Goal: Contribute content: Add original content to the website for others to see

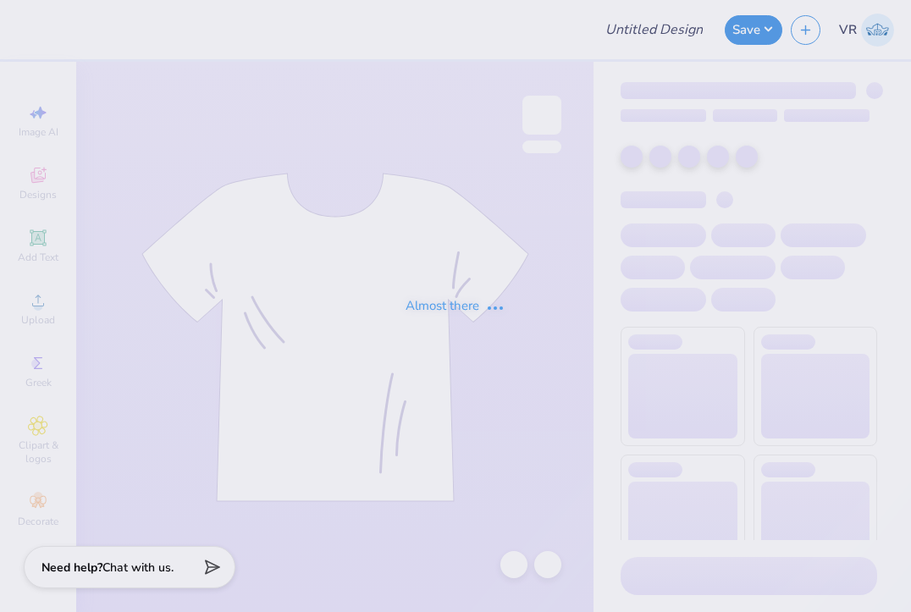
type input "Phi Sig Dad's Weekend 25"
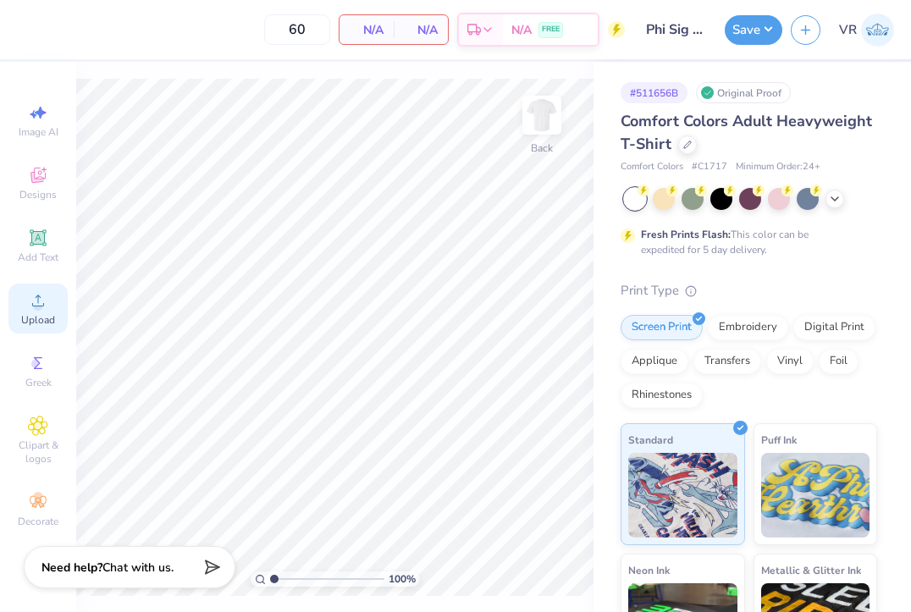
click at [58, 318] on div "Upload" at bounding box center [37, 309] width 59 height 50
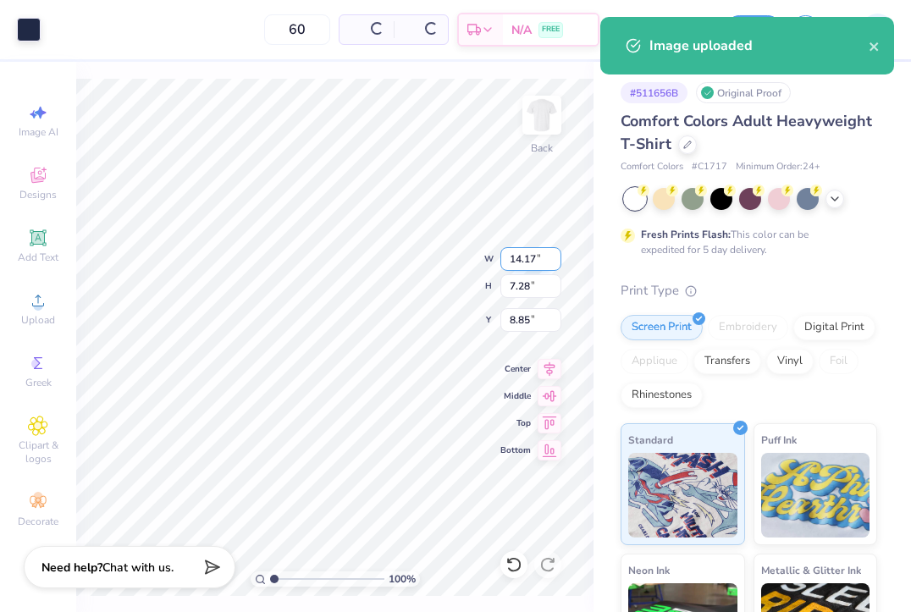
click at [533, 252] on input "14.17" at bounding box center [530, 259] width 61 height 24
type input "3.50"
type input "1.80"
type input "11.60"
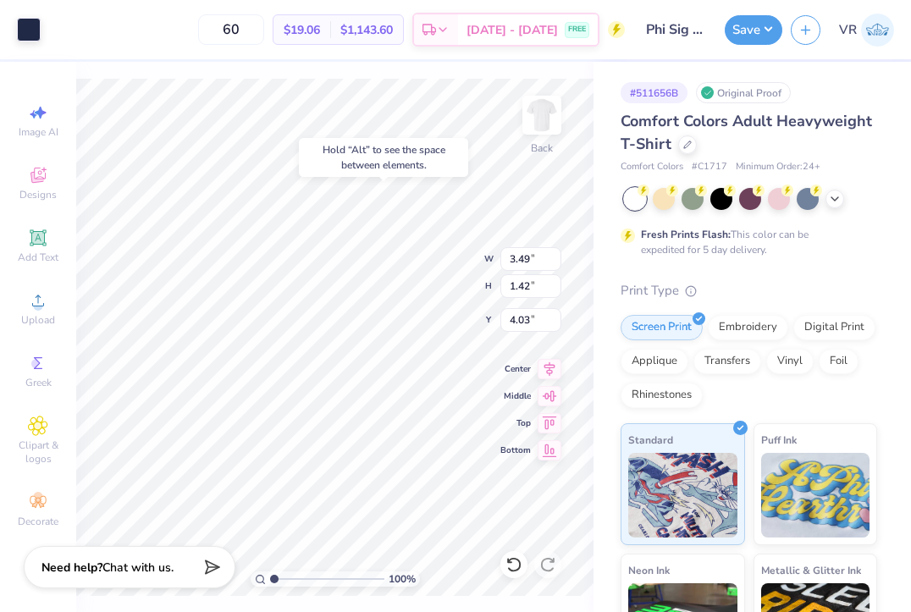
type input "11.60"
type input "3.50"
type input "1.80"
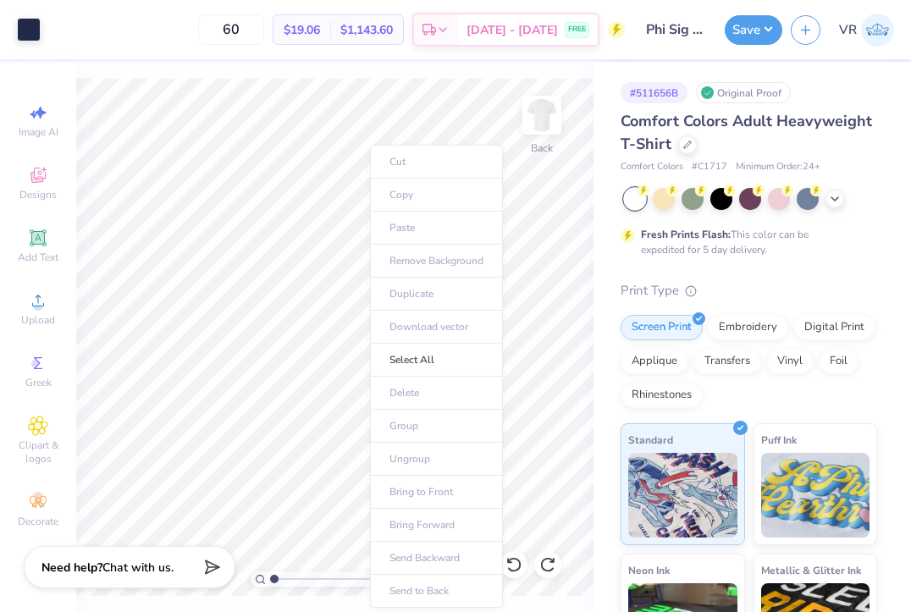
click at [402, 455] on body "Art colors 60 $19.06 Per Item $1,143.60 Total Est. Delivery Sep 7 - 10 FREE Des…" at bounding box center [455, 306] width 911 height 612
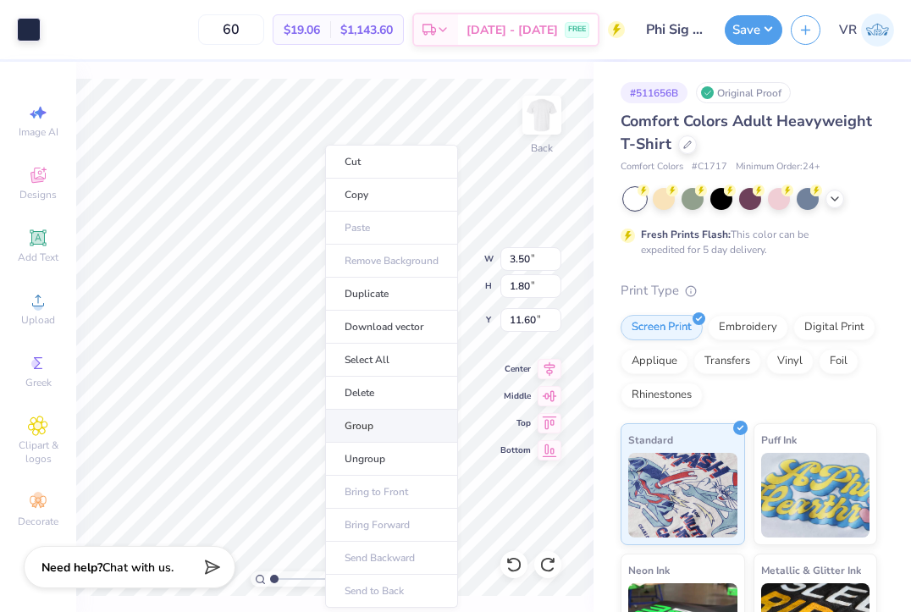
click at [374, 428] on li "Group" at bounding box center [391, 426] width 133 height 33
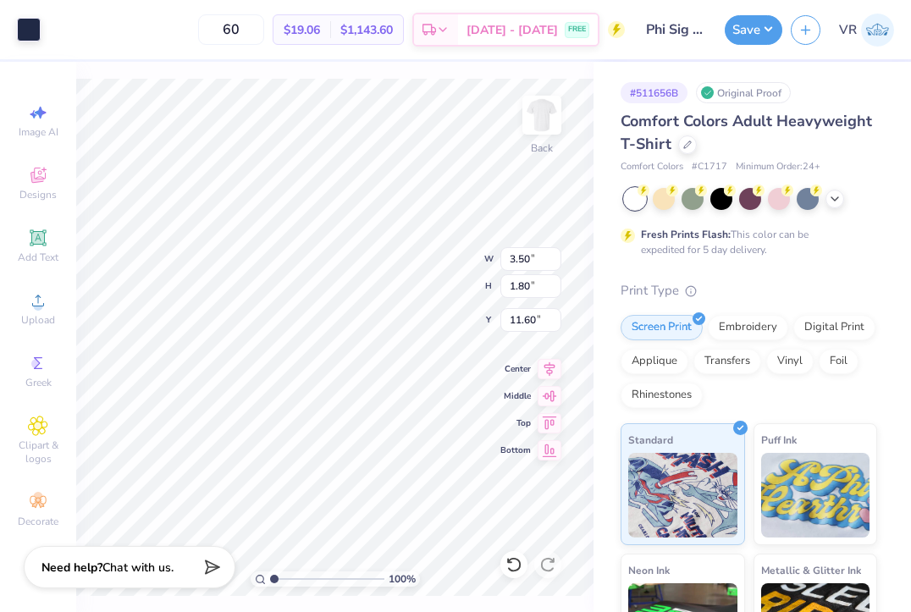
type input "3.00"
click at [544, 112] on img at bounding box center [542, 115] width 68 height 68
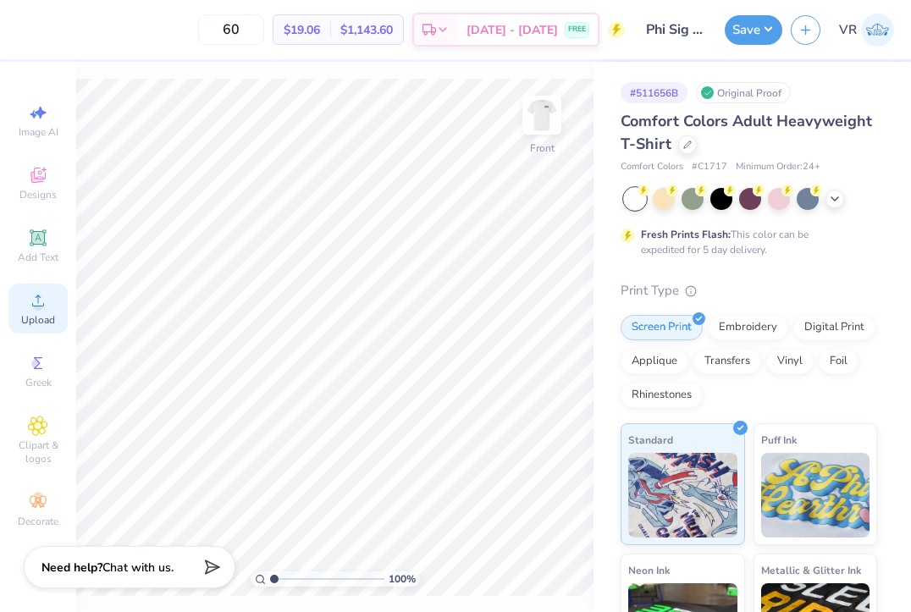
click at [37, 293] on icon at bounding box center [38, 300] width 20 height 20
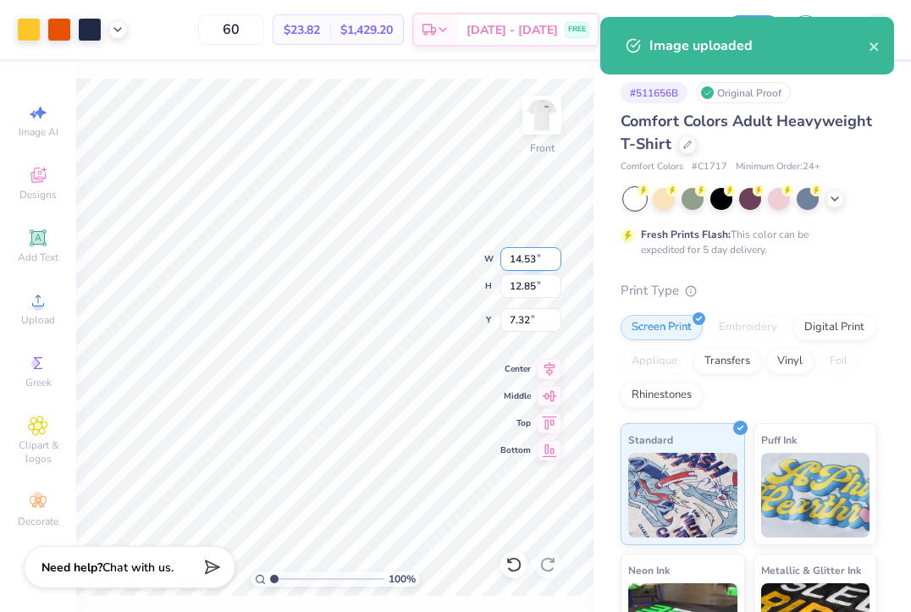
click at [536, 267] on input "14.53" at bounding box center [530, 259] width 61 height 24
type input "1"
type input "12.50"
type input "11.05"
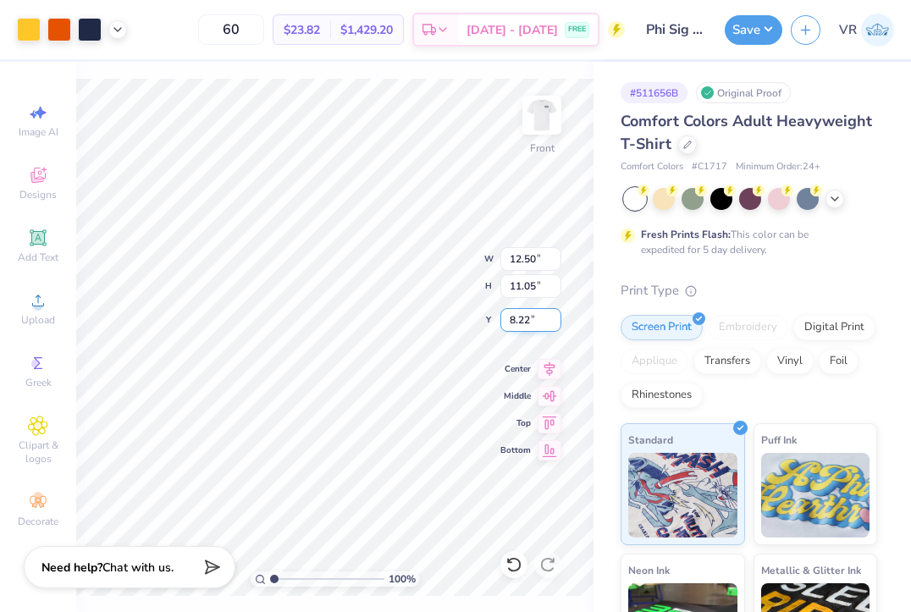
click at [528, 318] on input "8.22" at bounding box center [530, 320] width 61 height 24
type input "3.00"
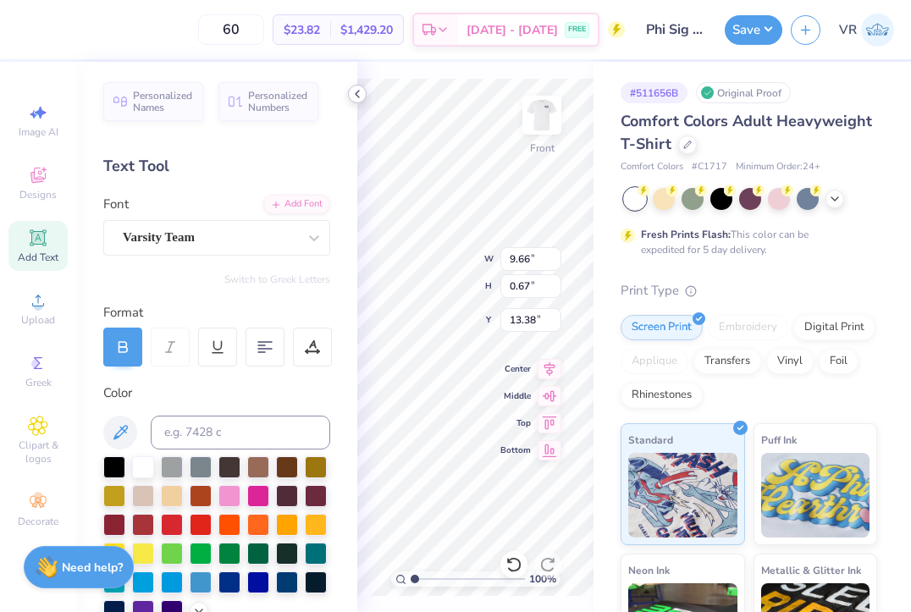
click at [364, 98] on div at bounding box center [357, 94] width 19 height 19
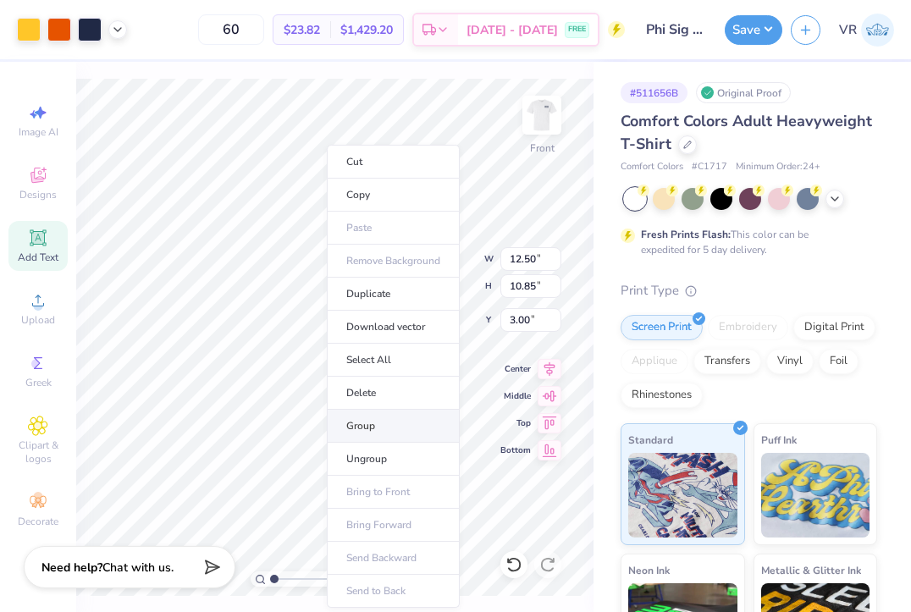
click at [393, 425] on li "Group" at bounding box center [393, 426] width 133 height 33
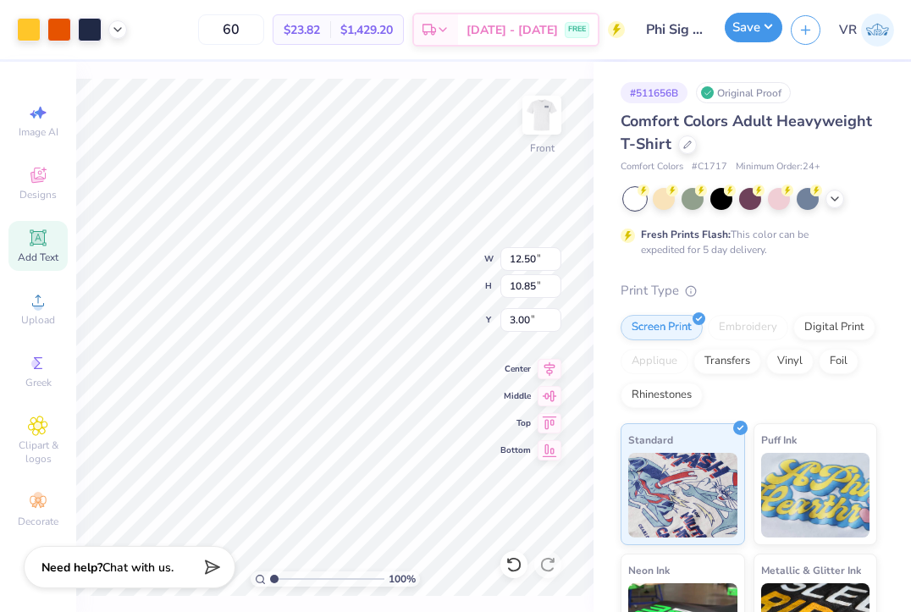
click at [749, 20] on button "Save" at bounding box center [754, 28] width 58 height 30
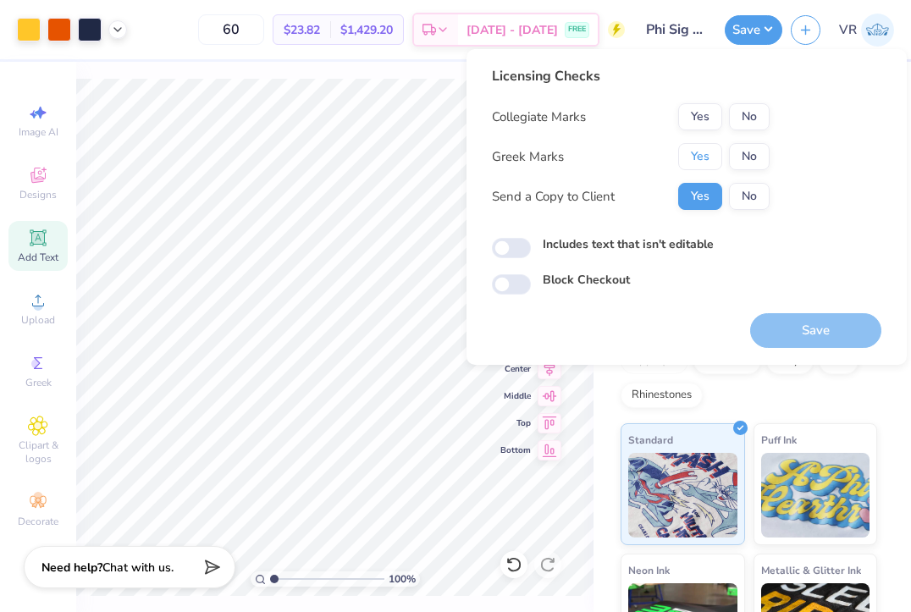
click at [700, 151] on button "Yes" at bounding box center [700, 156] width 44 height 27
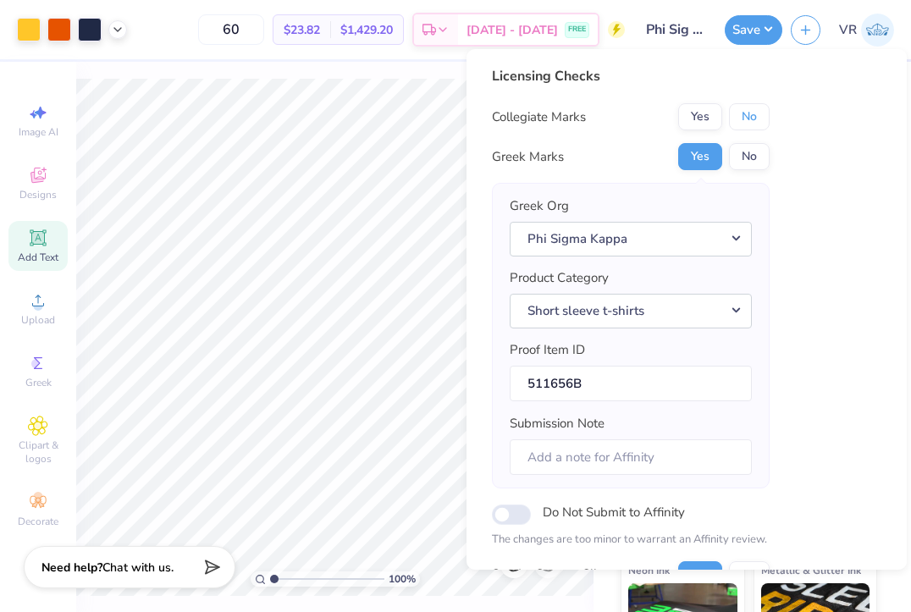
drag, startPoint x: 737, startPoint y: 119, endPoint x: 762, endPoint y: 141, distance: 34.2
click at [738, 119] on button "No" at bounding box center [749, 116] width 41 height 27
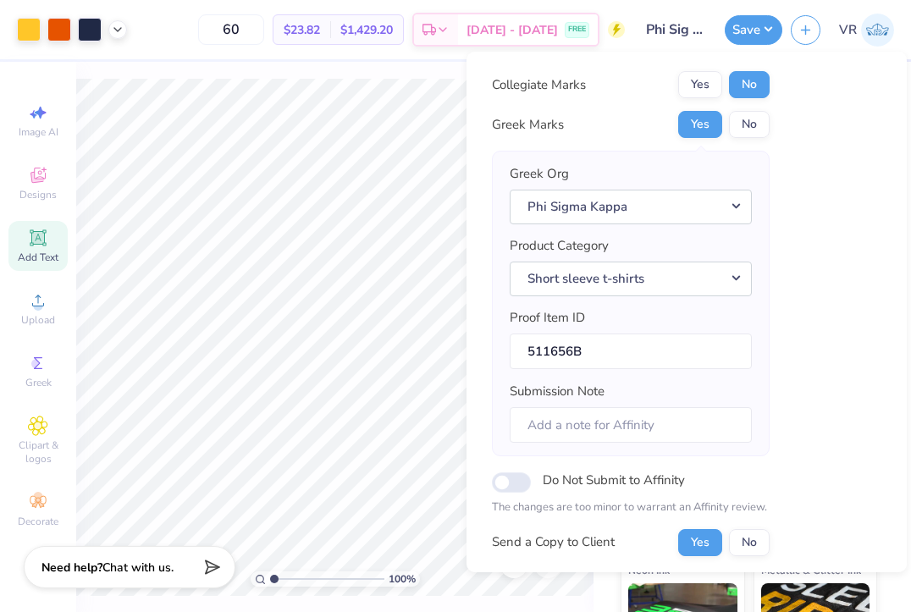
scroll to position [141, 0]
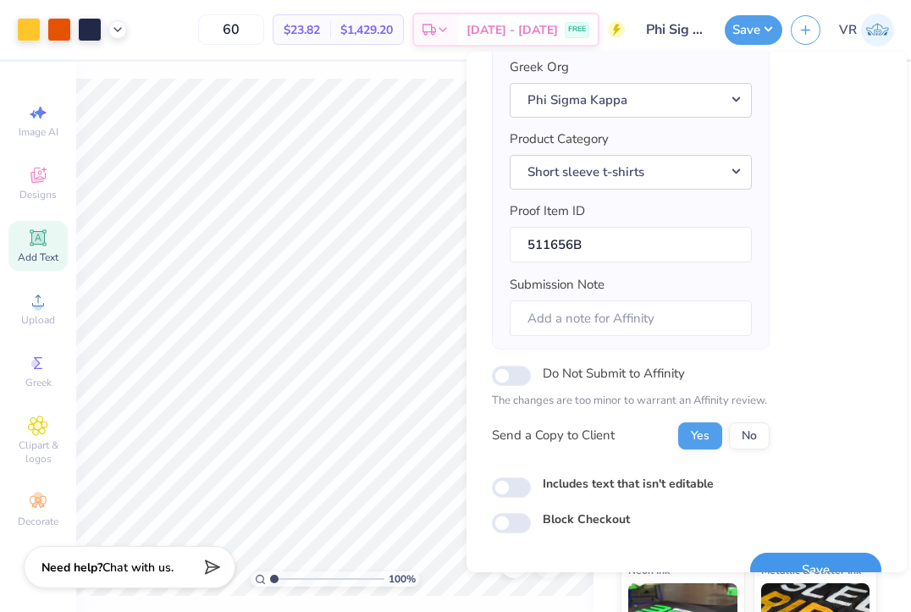
click at [784, 557] on button "Save" at bounding box center [815, 570] width 131 height 35
click at [119, 35] on div at bounding box center [117, 28] width 19 height 19
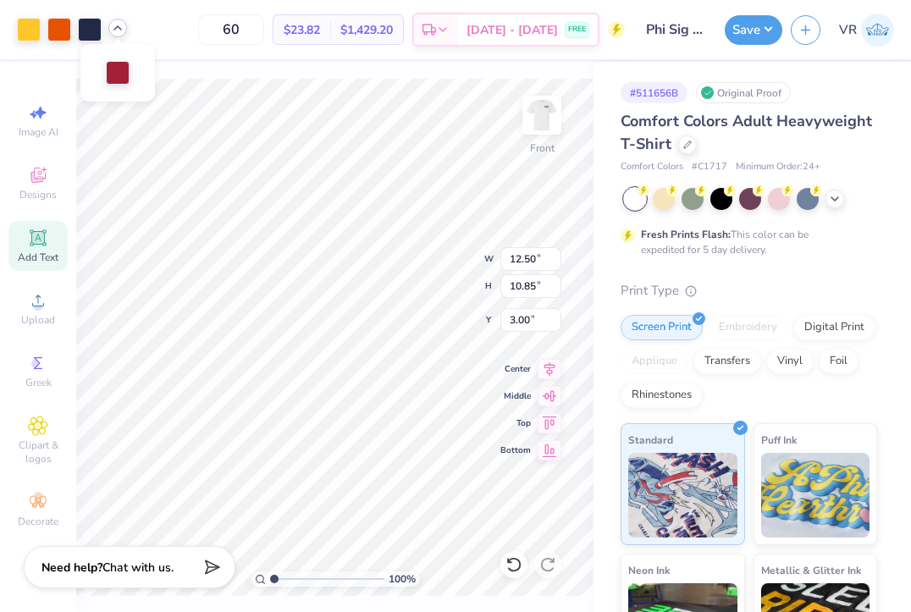
click at [119, 34] on icon at bounding box center [118, 28] width 14 height 14
click at [749, 29] on button "Save" at bounding box center [754, 28] width 58 height 30
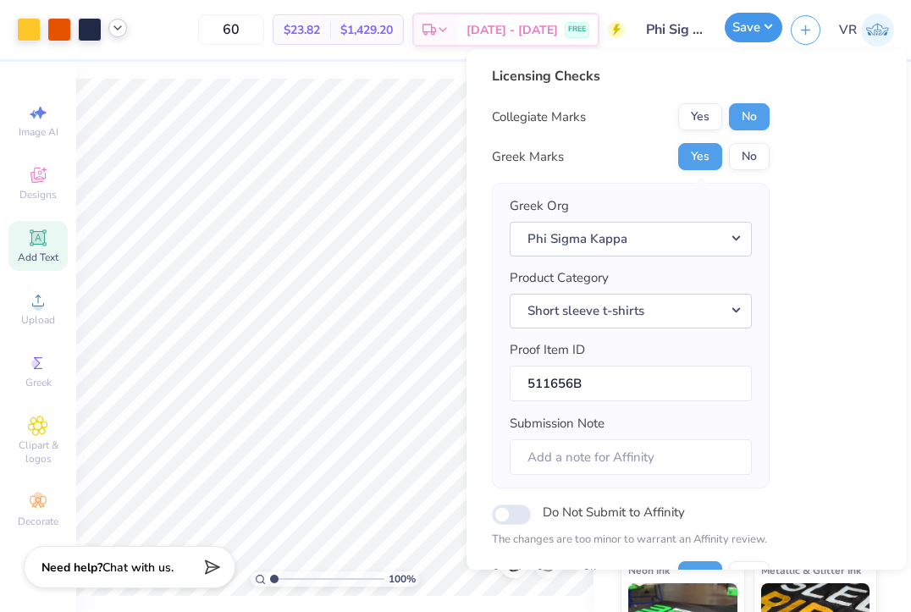
click at [749, 29] on button "Save" at bounding box center [754, 28] width 58 height 30
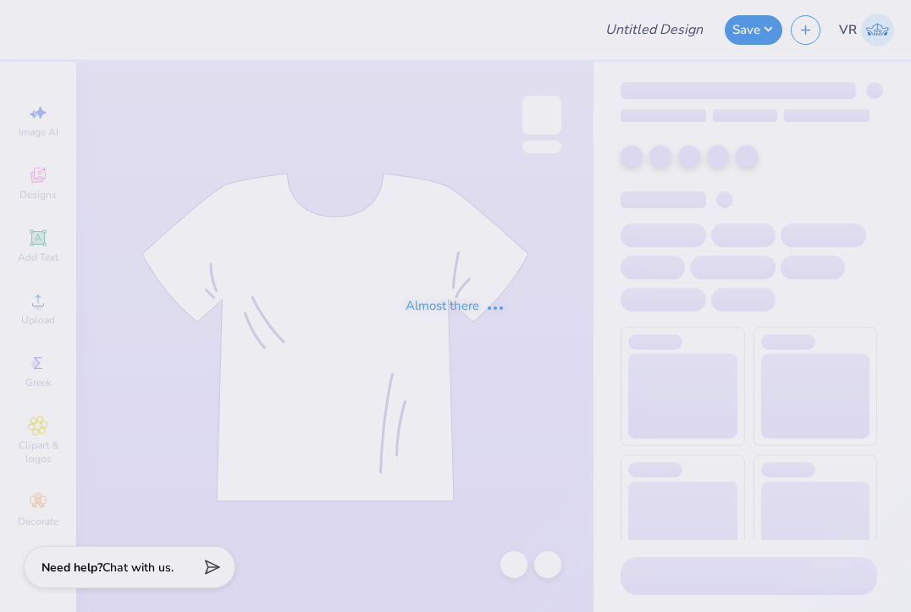
type input "Phi Sig Dad's Weekend 25"
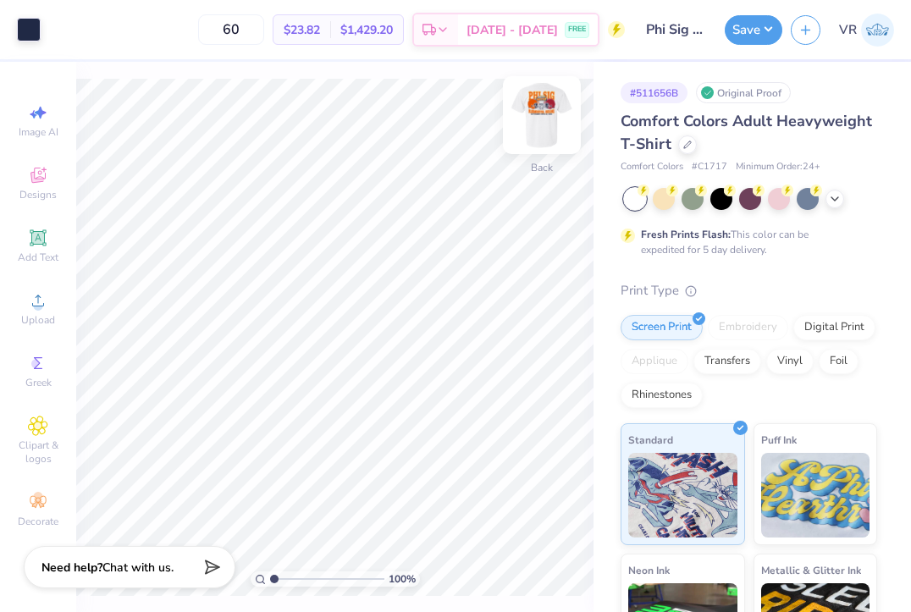
click at [537, 123] on img at bounding box center [542, 115] width 68 height 68
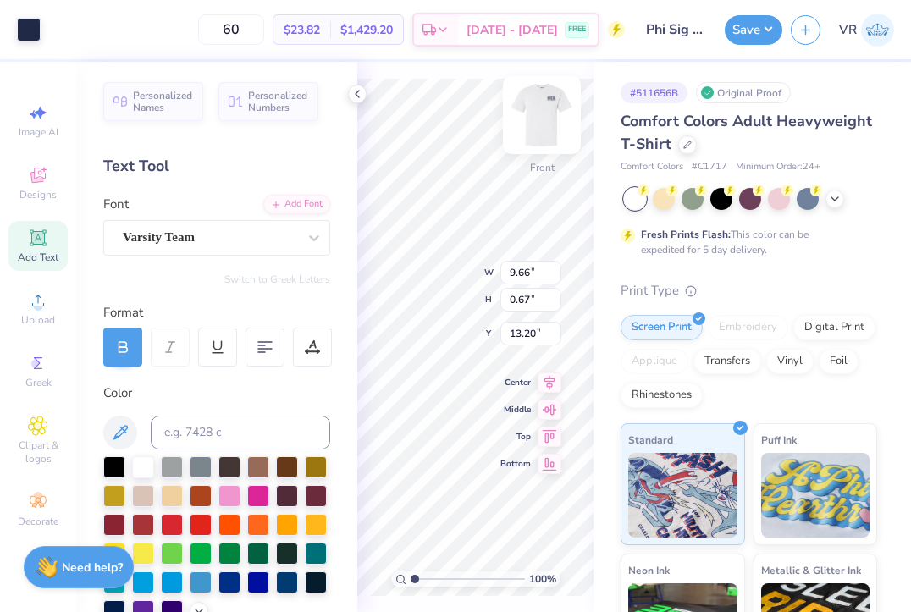
scroll to position [14, 3]
click at [350, 89] on div at bounding box center [357, 94] width 19 height 19
type input "1.70505975587608"
type textarea "September 19th-20t, 2025"
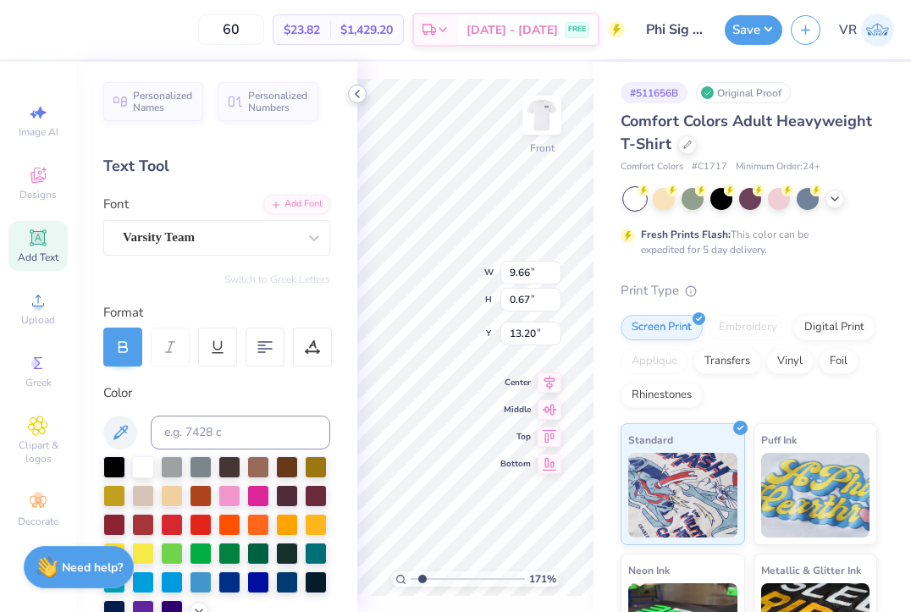
scroll to position [14, 9]
type input "1.70505975587608"
type textarea "September 19th-20th, 2025"
click at [356, 94] on icon at bounding box center [358, 94] width 14 height 14
type input "1.70505975587608"
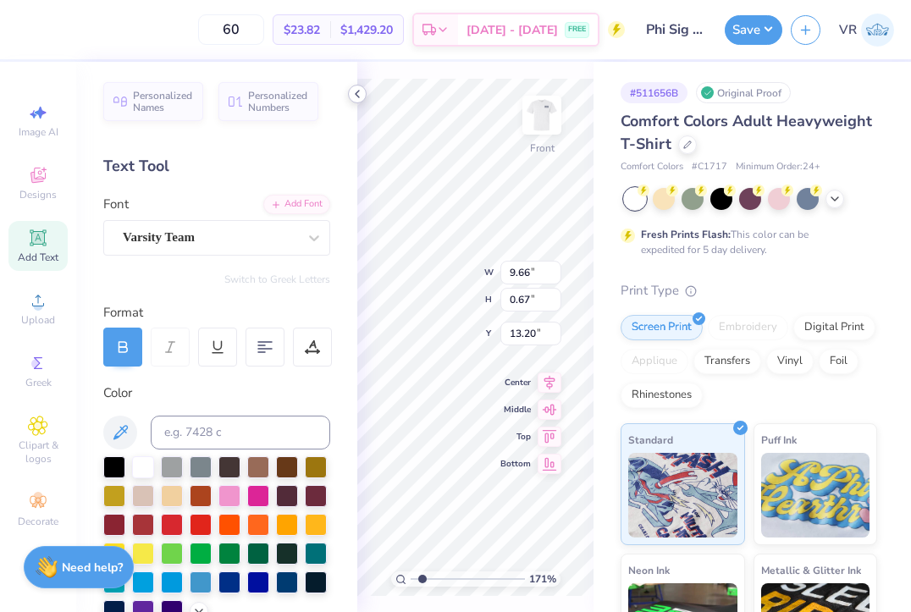
type input "10.65"
type input "0.64"
type input "13.22"
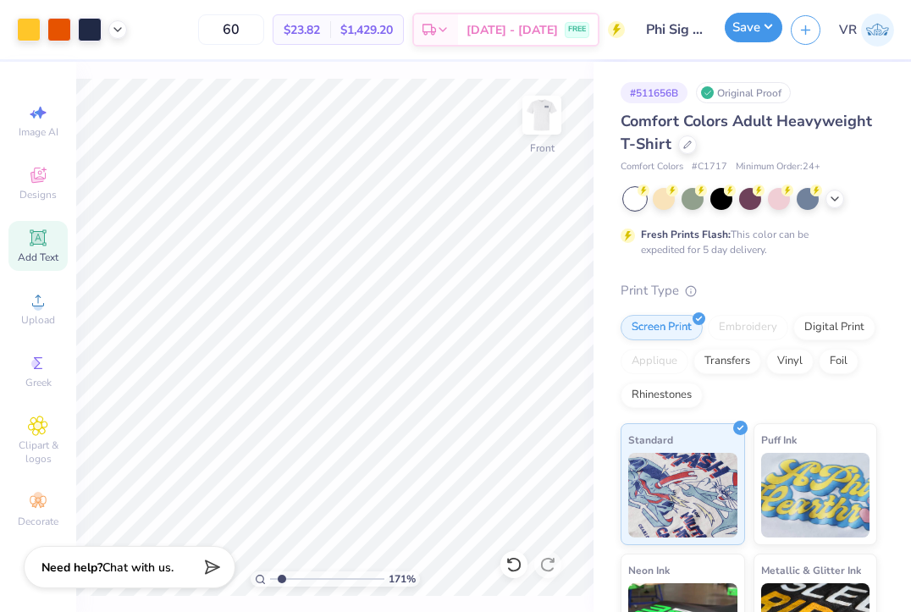
click at [755, 35] on button "Save" at bounding box center [754, 28] width 58 height 30
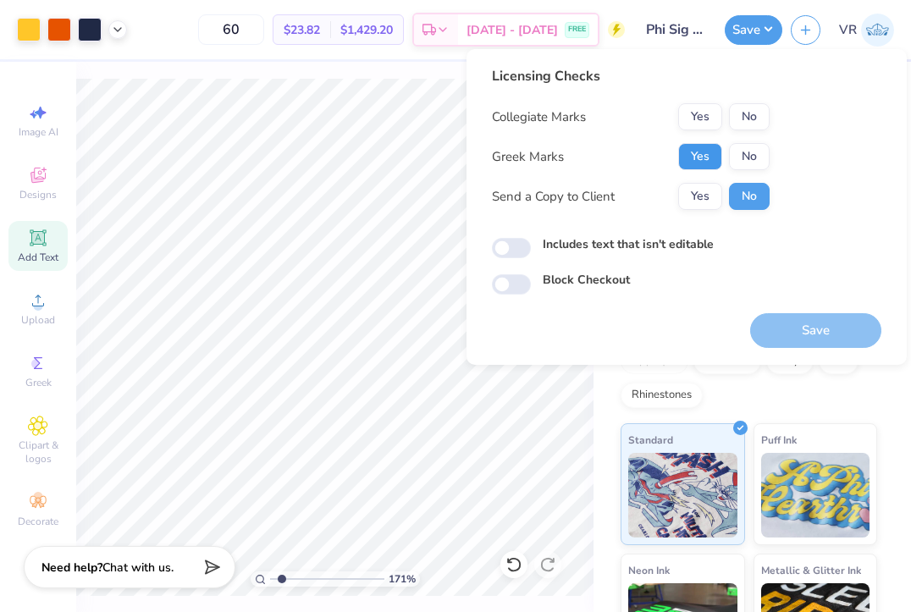
click at [700, 155] on button "Yes" at bounding box center [700, 156] width 44 height 27
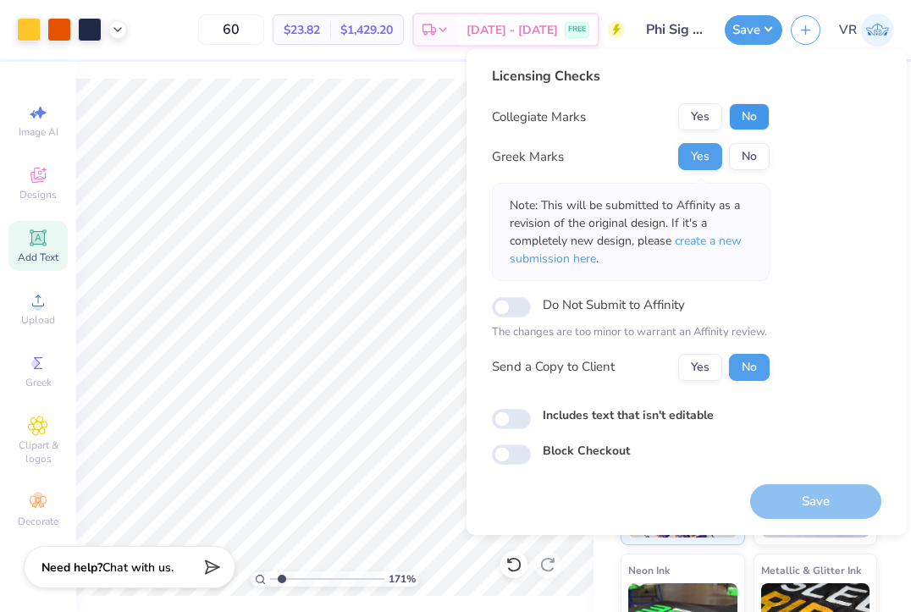
click at [746, 117] on button "No" at bounding box center [749, 116] width 41 height 27
click at [796, 491] on button "Save" at bounding box center [815, 501] width 131 height 35
type input "1.70505975587608"
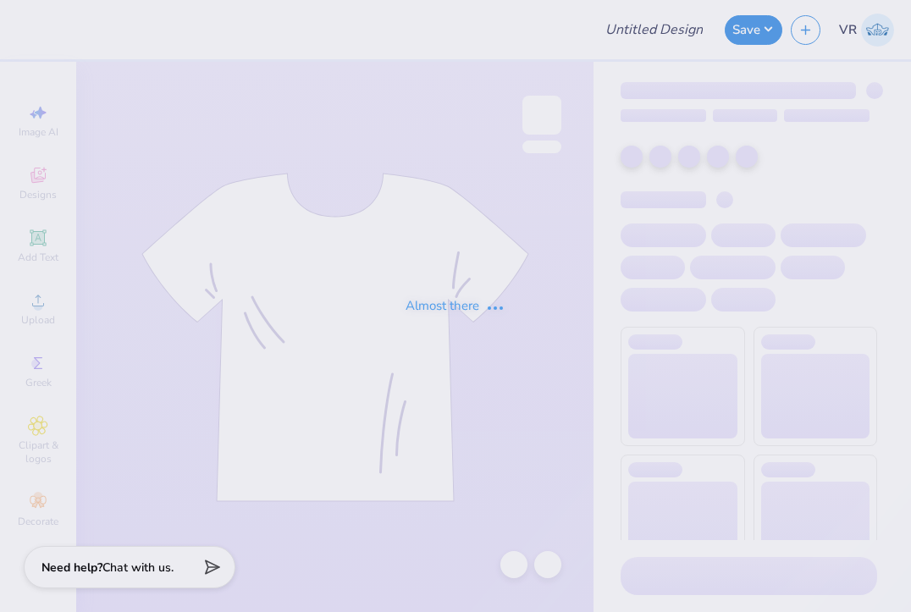
type input "theta chi parents weekend 3"
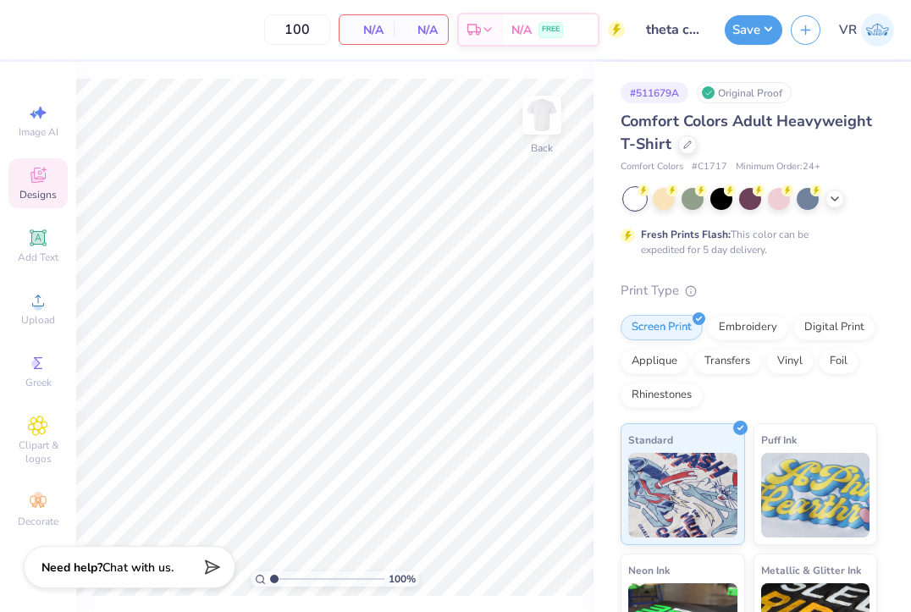
click at [36, 187] on div "Designs" at bounding box center [37, 183] width 59 height 50
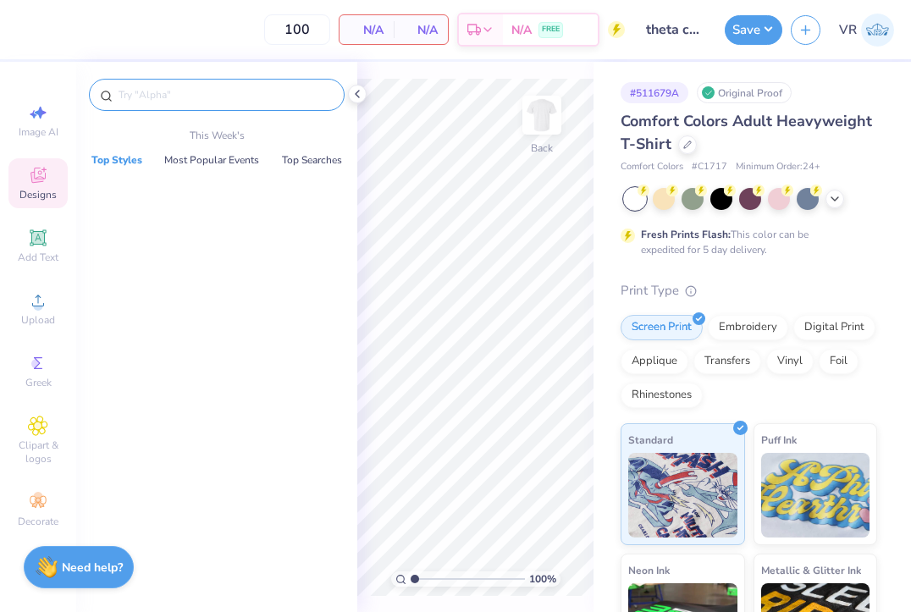
click at [187, 91] on input "text" at bounding box center [225, 94] width 217 height 17
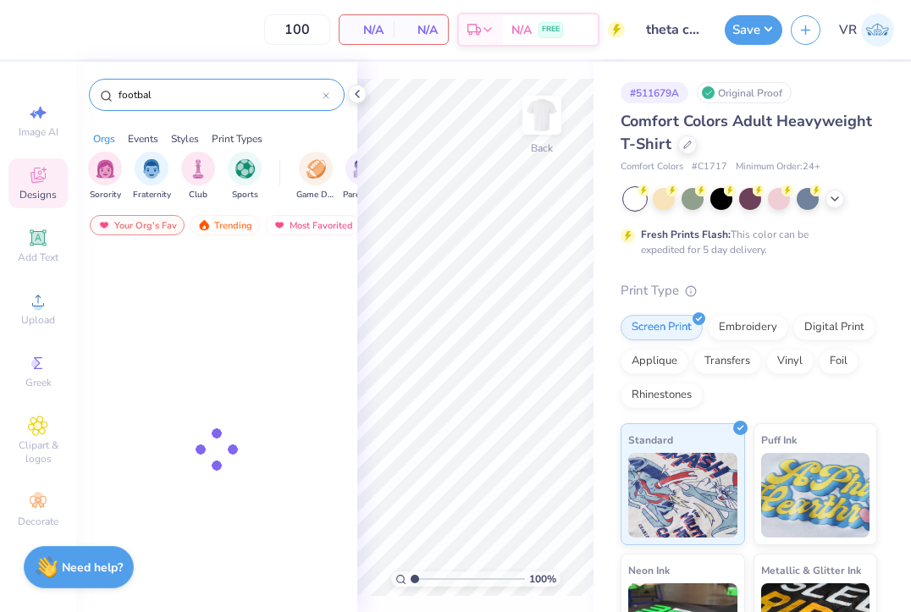
type input "football"
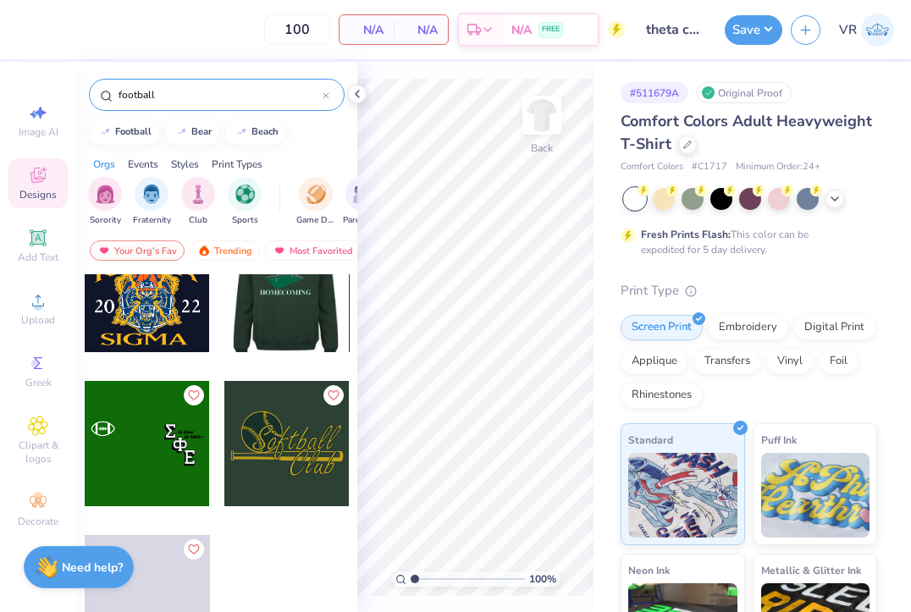
scroll to position [18863, 0]
